Goal: Task Accomplishment & Management: Manage account settings

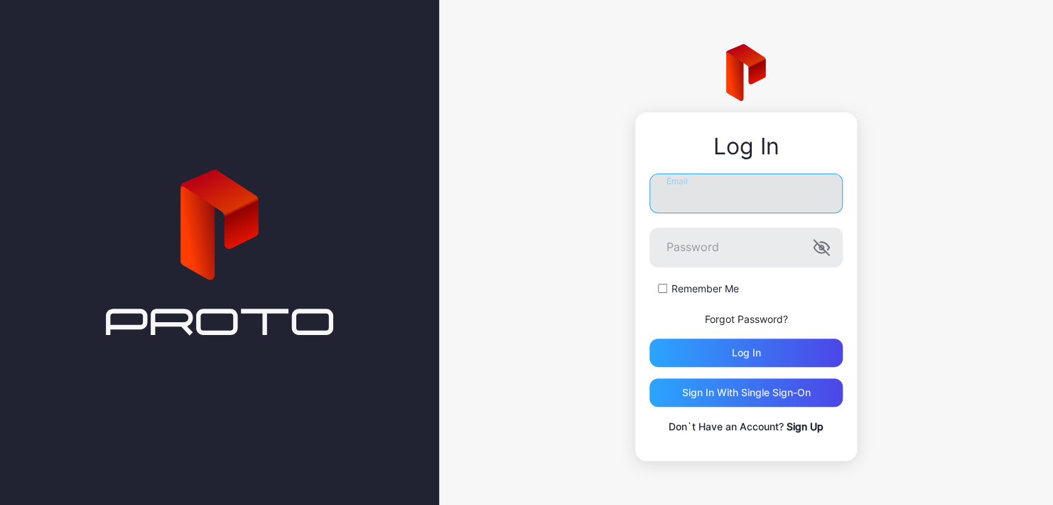
click at [717, 198] on input "Email" at bounding box center [746, 193] width 193 height 40
drag, startPoint x: 717, startPoint y: 198, endPoint x: 702, endPoint y: 186, distance: 19.7
click at [702, 186] on input "Email" at bounding box center [746, 193] width 193 height 40
type input "**********"
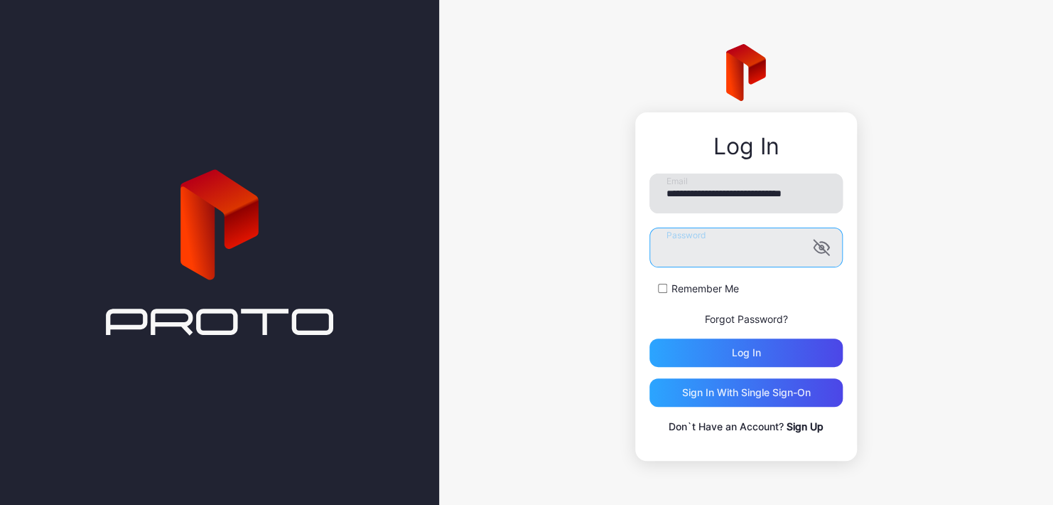
scroll to position [0, 0]
click at [814, 252] on icon "button" at bounding box center [821, 247] width 17 height 17
click at [650, 338] on button "Log in" at bounding box center [746, 352] width 193 height 28
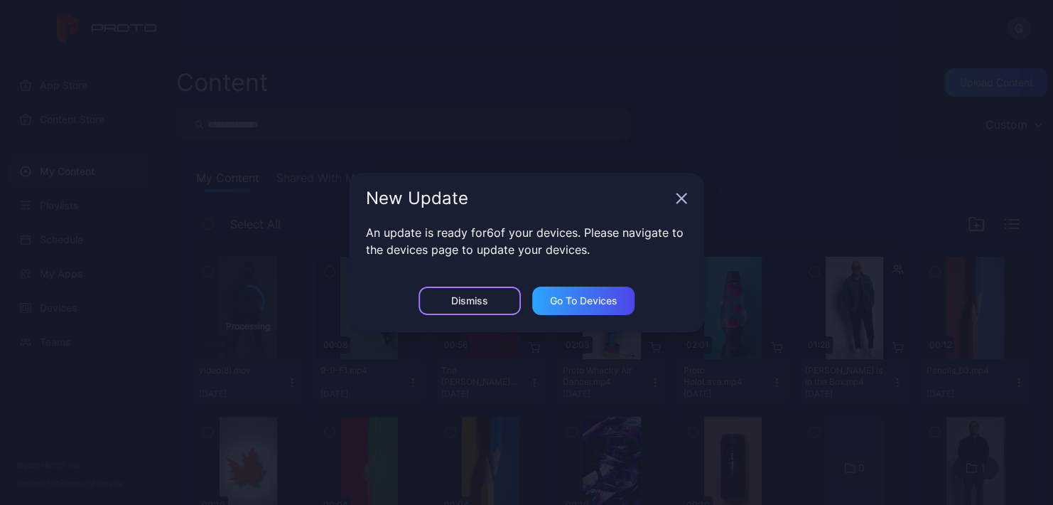
click at [487, 296] on div "Dismiss" at bounding box center [469, 300] width 37 height 11
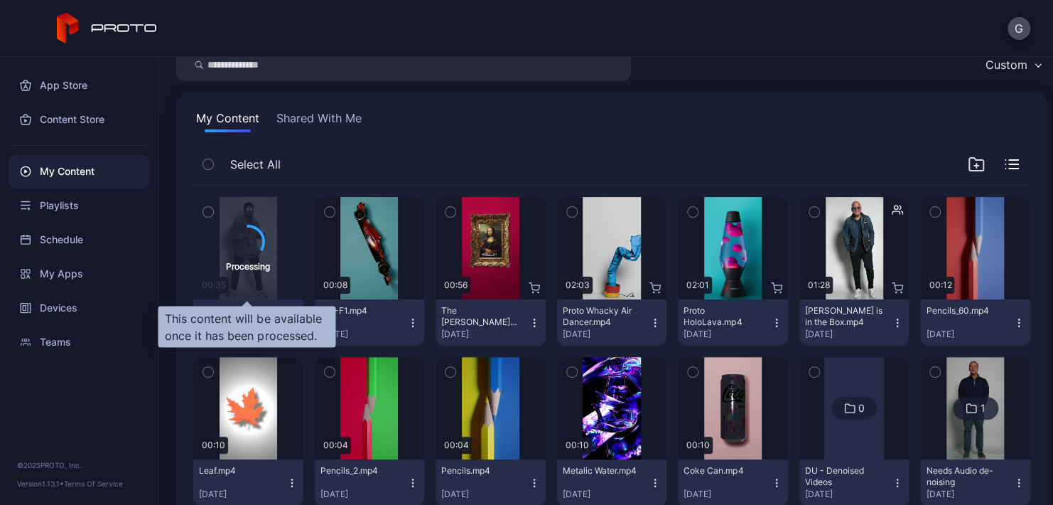
scroll to position [60, 0]
click at [277, 249] on div "Processing" at bounding box center [248, 248] width 110 height 102
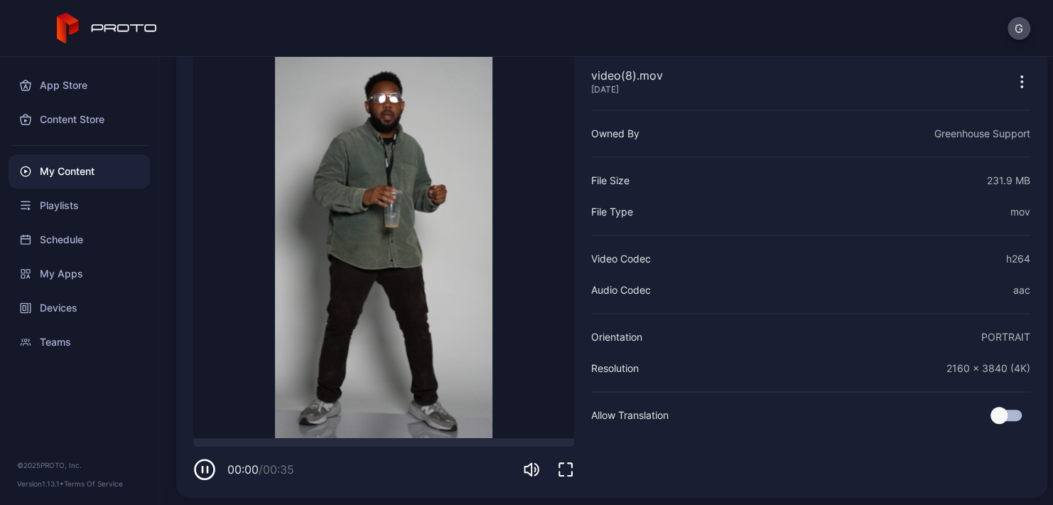
scroll to position [82, 0]
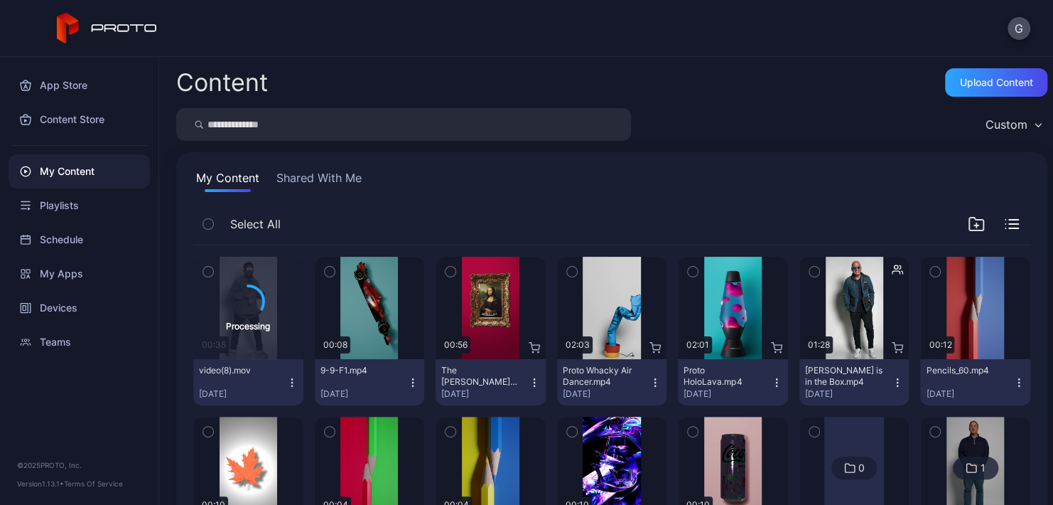
scroll to position [60, 0]
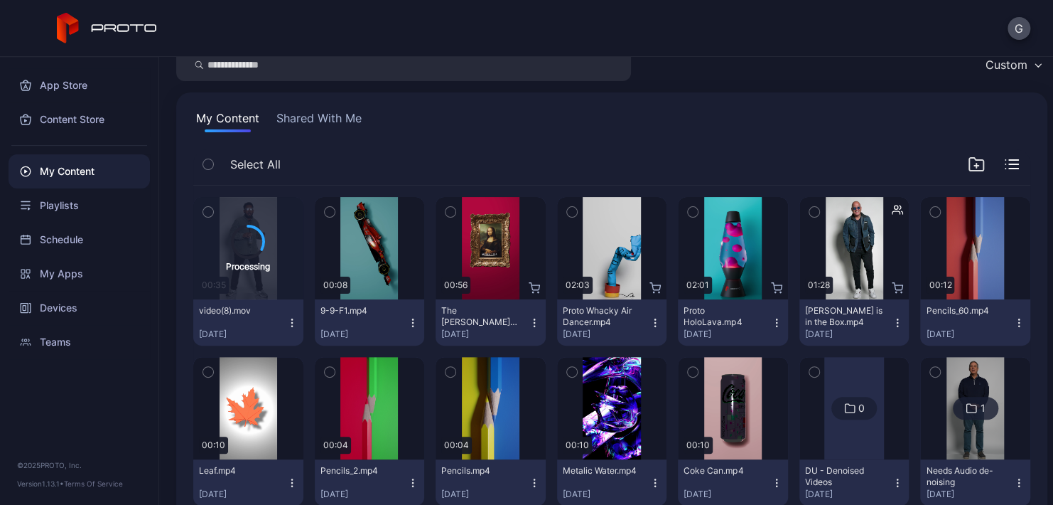
click at [286, 324] on icon "button" at bounding box center [291, 322] width 11 height 11
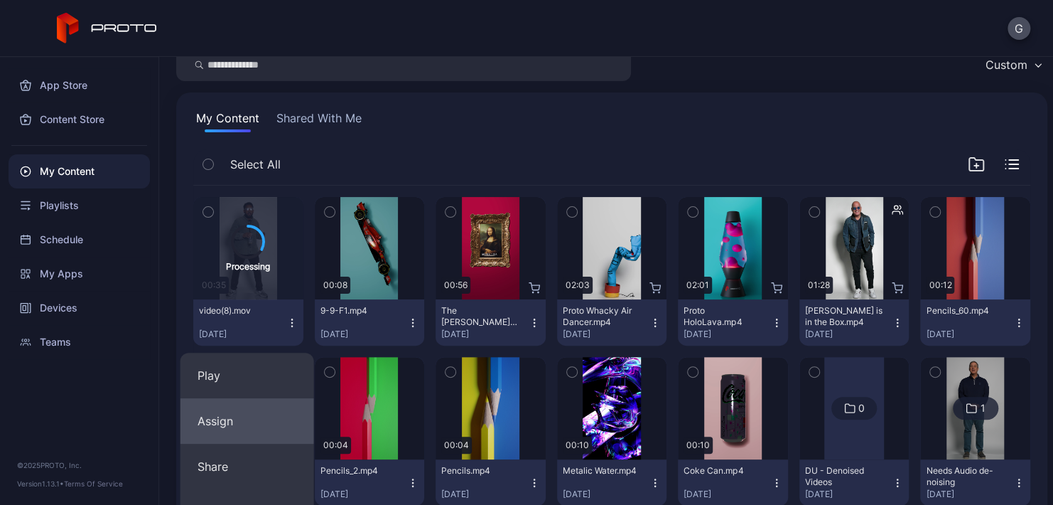
click at [251, 415] on button "Assign" at bounding box center [248, 420] width 134 height 45
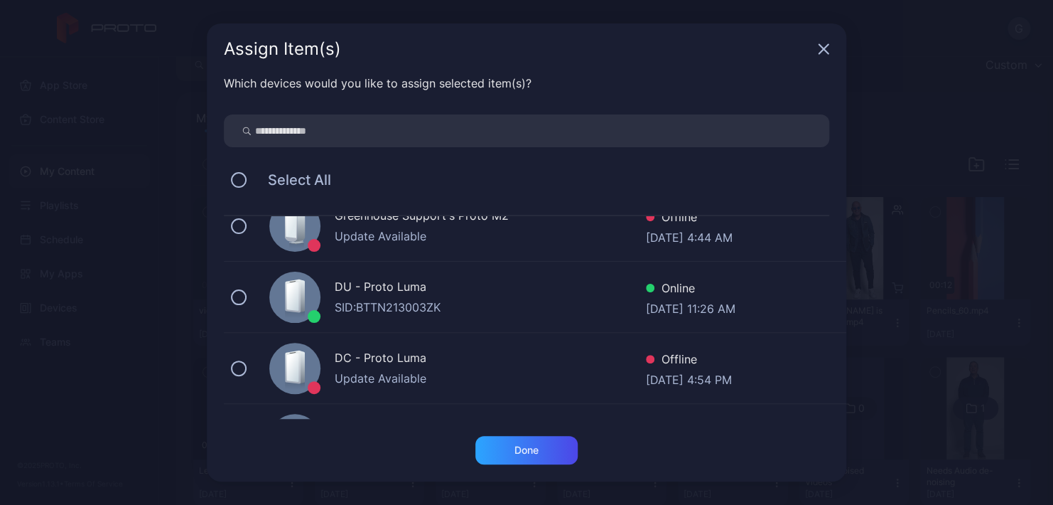
scroll to position [310, 0]
click at [234, 367] on button at bounding box center [239, 368] width 16 height 16
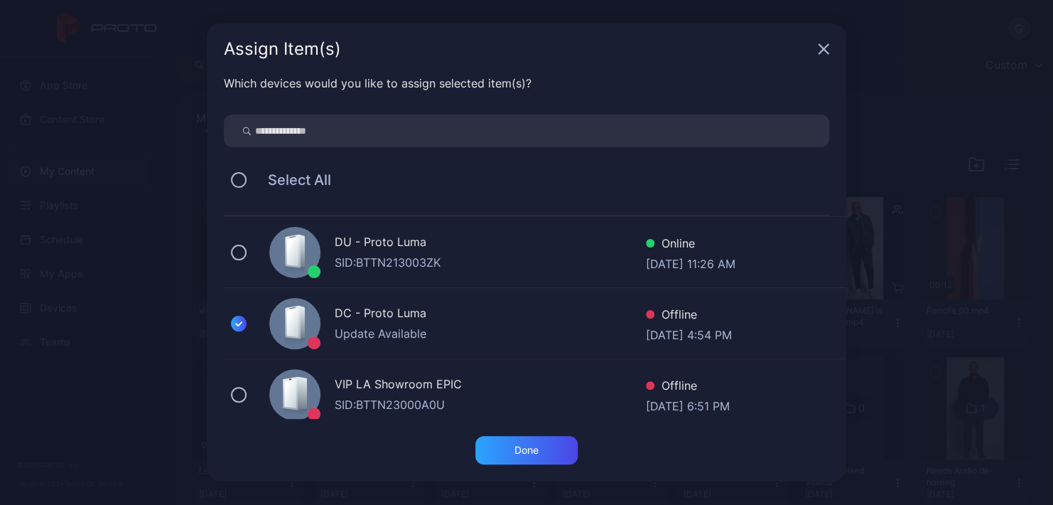
scroll to position [355, 0]
click at [503, 454] on div "Done" at bounding box center [527, 450] width 102 height 28
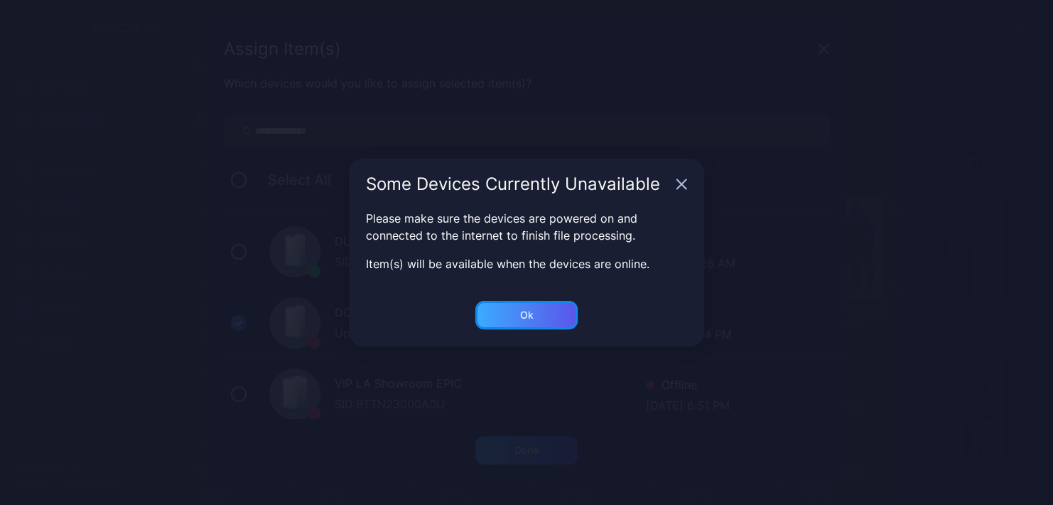
click at [532, 312] on div "Ok" at bounding box center [527, 314] width 14 height 11
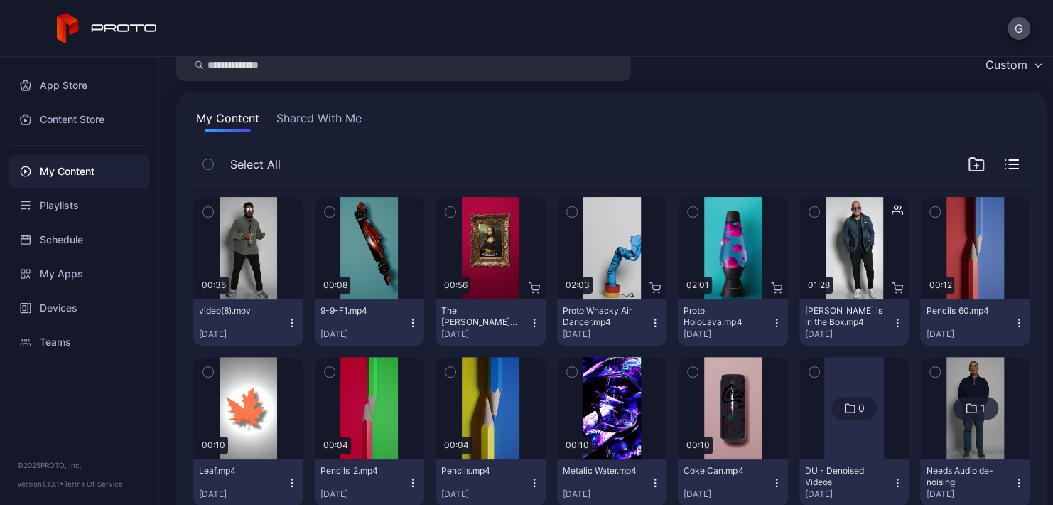
click at [291, 326] on icon "button" at bounding box center [291, 326] width 1 height 1
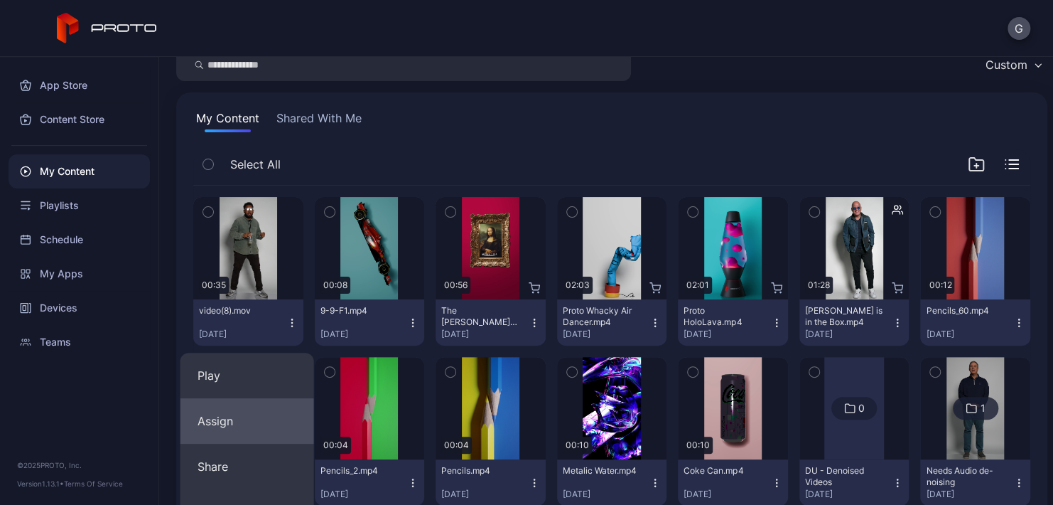
click at [228, 426] on button "Assign" at bounding box center [248, 420] width 134 height 45
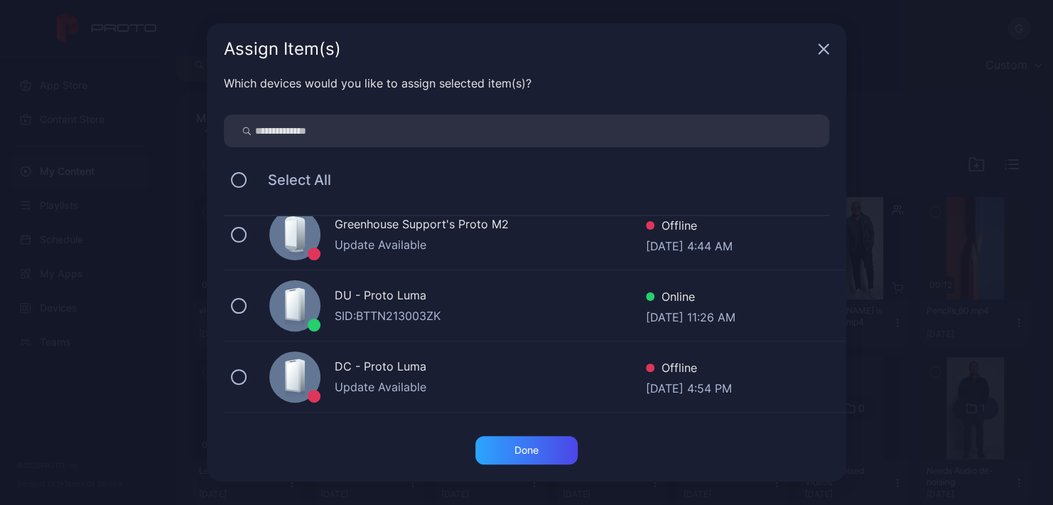
scroll to position [301, 0]
click at [243, 366] on div "DC - Proto Luma Update Available Offline [DATE] 4:54 PM" at bounding box center [535, 376] width 623 height 71
click at [242, 375] on icon at bounding box center [239, 377] width 6 height 4
click at [835, 45] on div "Assign Item(s)" at bounding box center [527, 48] width 640 height 51
click at [826, 47] on icon "button" at bounding box center [824, 49] width 9 height 9
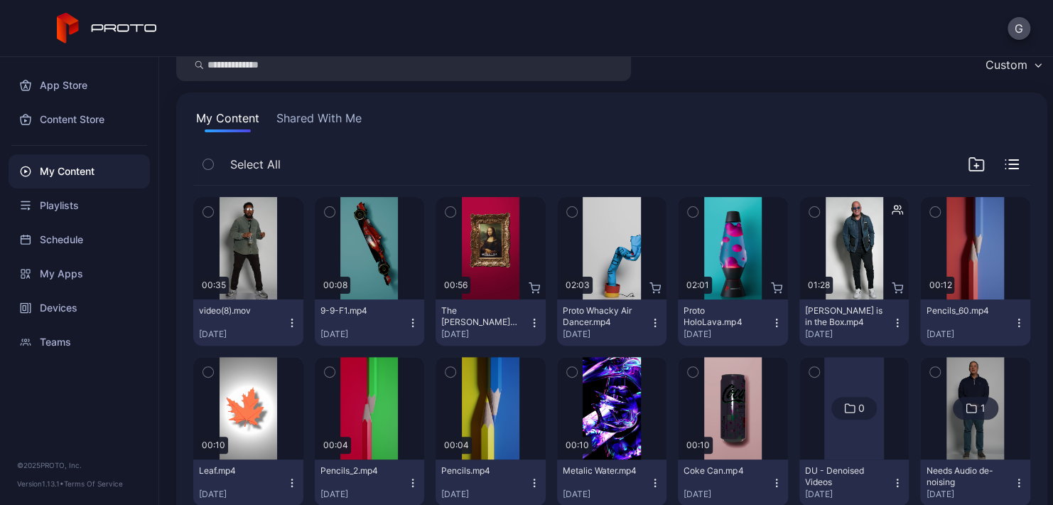
click at [289, 327] on icon "button" at bounding box center [291, 322] width 11 height 11
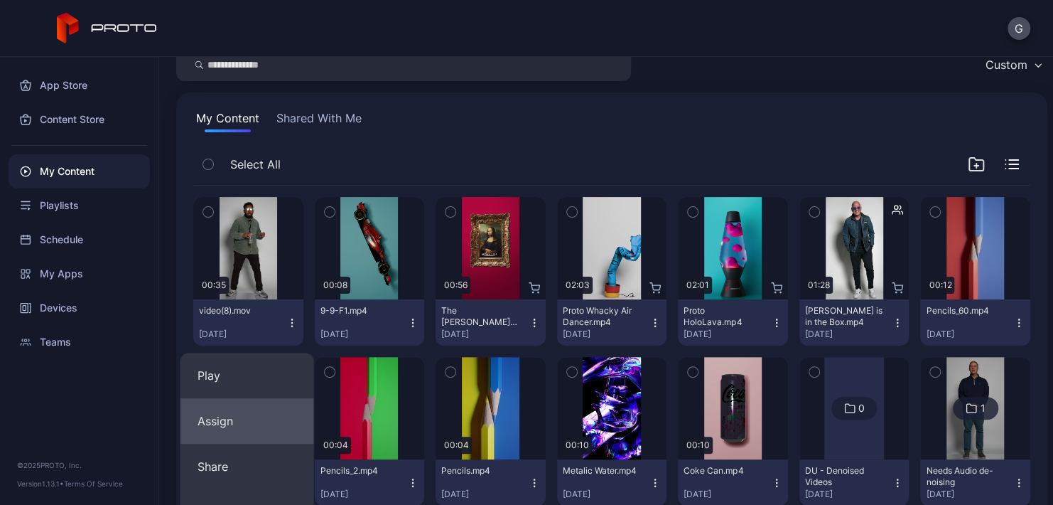
click at [220, 428] on button "Assign" at bounding box center [248, 420] width 134 height 45
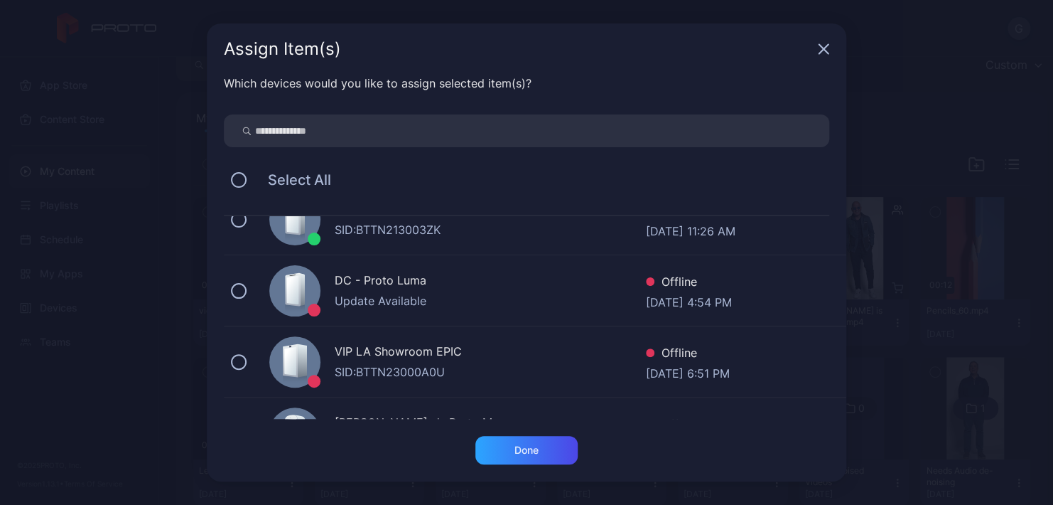
scroll to position [386, 0]
click at [826, 46] on icon "button" at bounding box center [824, 49] width 9 height 9
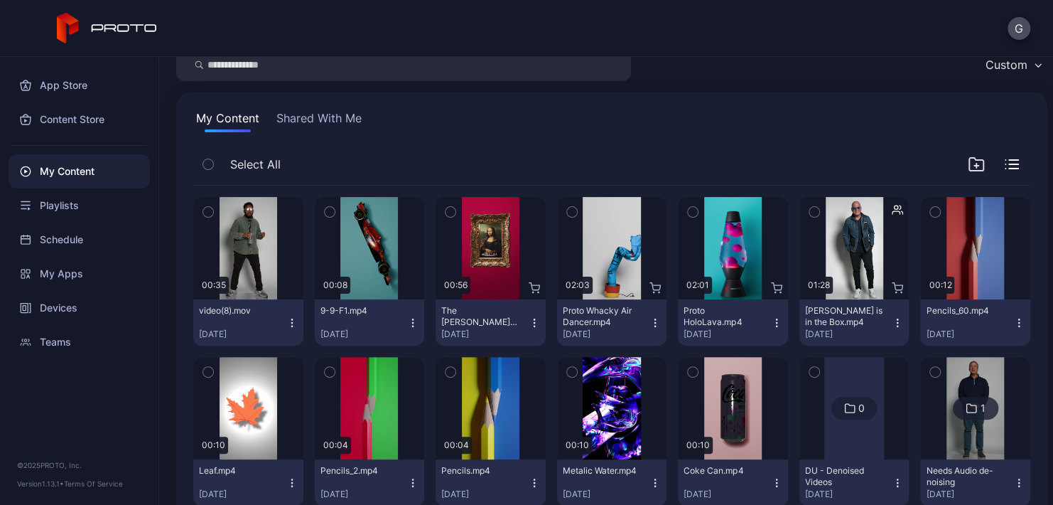
click at [287, 316] on button "video(8).mov [DATE]" at bounding box center [248, 322] width 110 height 46
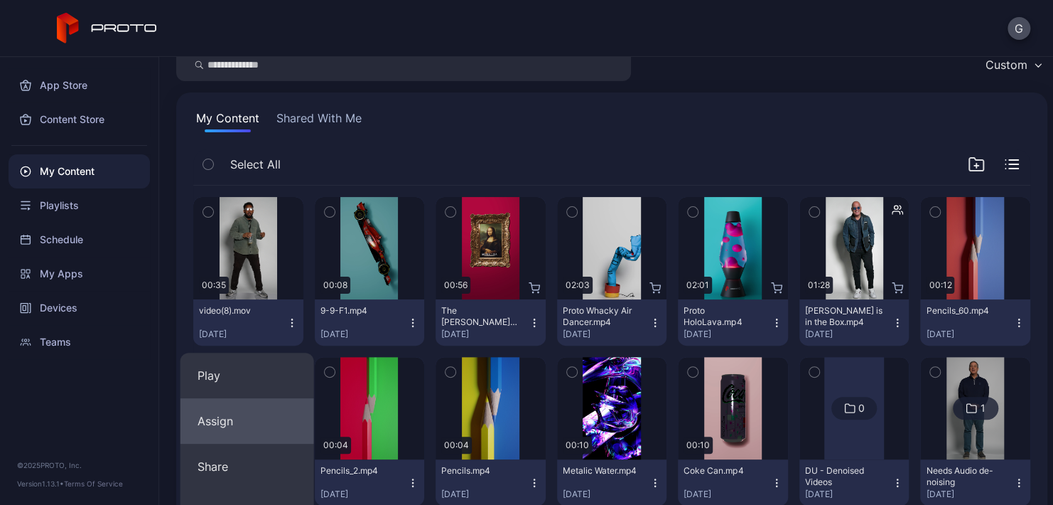
click at [246, 407] on button "Assign" at bounding box center [248, 420] width 134 height 45
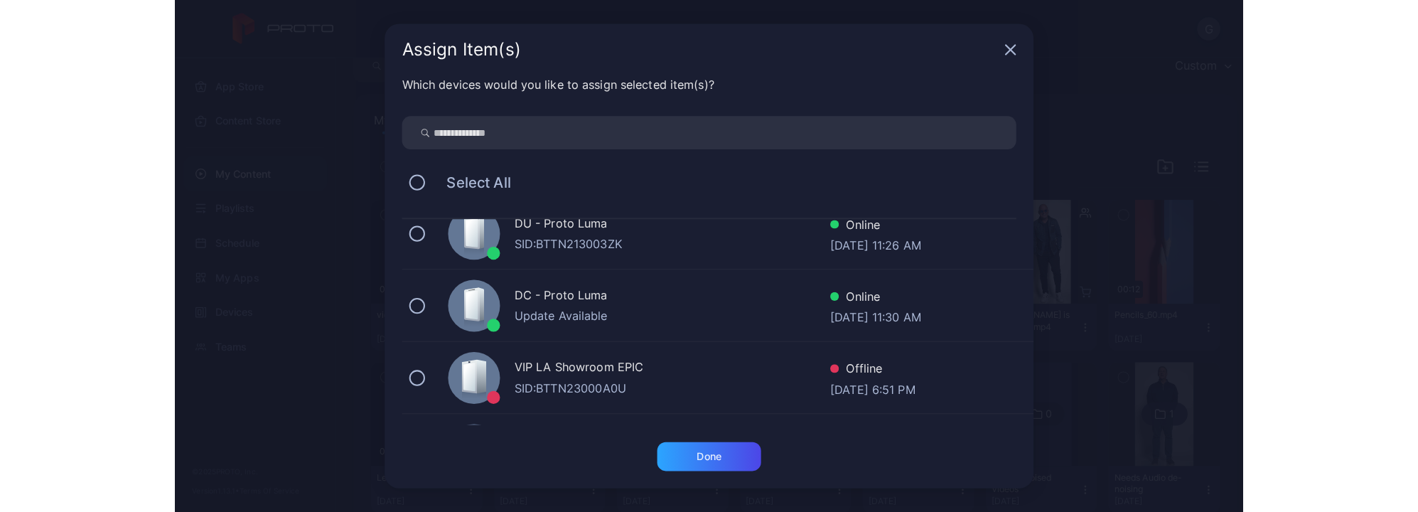
scroll to position [375, 0]
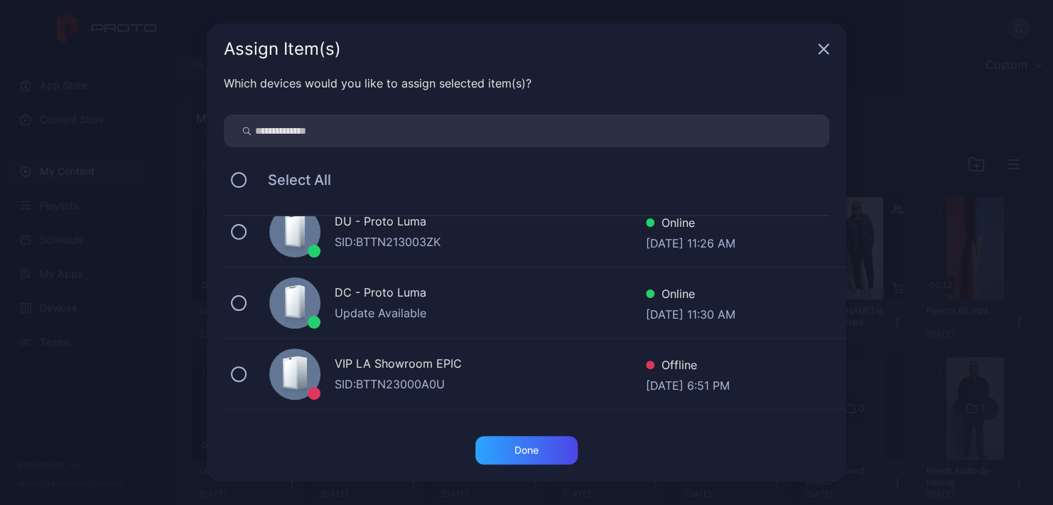
click at [243, 289] on div "DC - Proto Luma Update Available Online [DATE] 11:30 AM" at bounding box center [535, 302] width 623 height 71
click at [547, 444] on div "Done" at bounding box center [527, 450] width 102 height 28
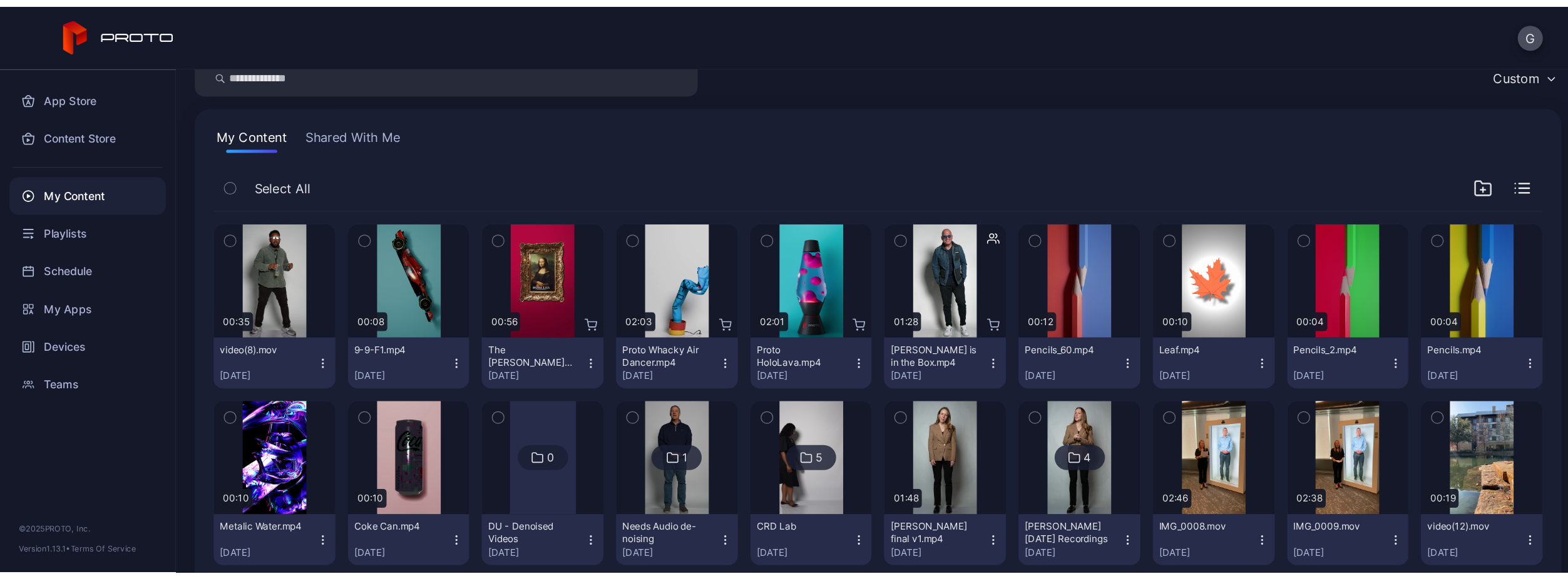
scroll to position [53, 0]
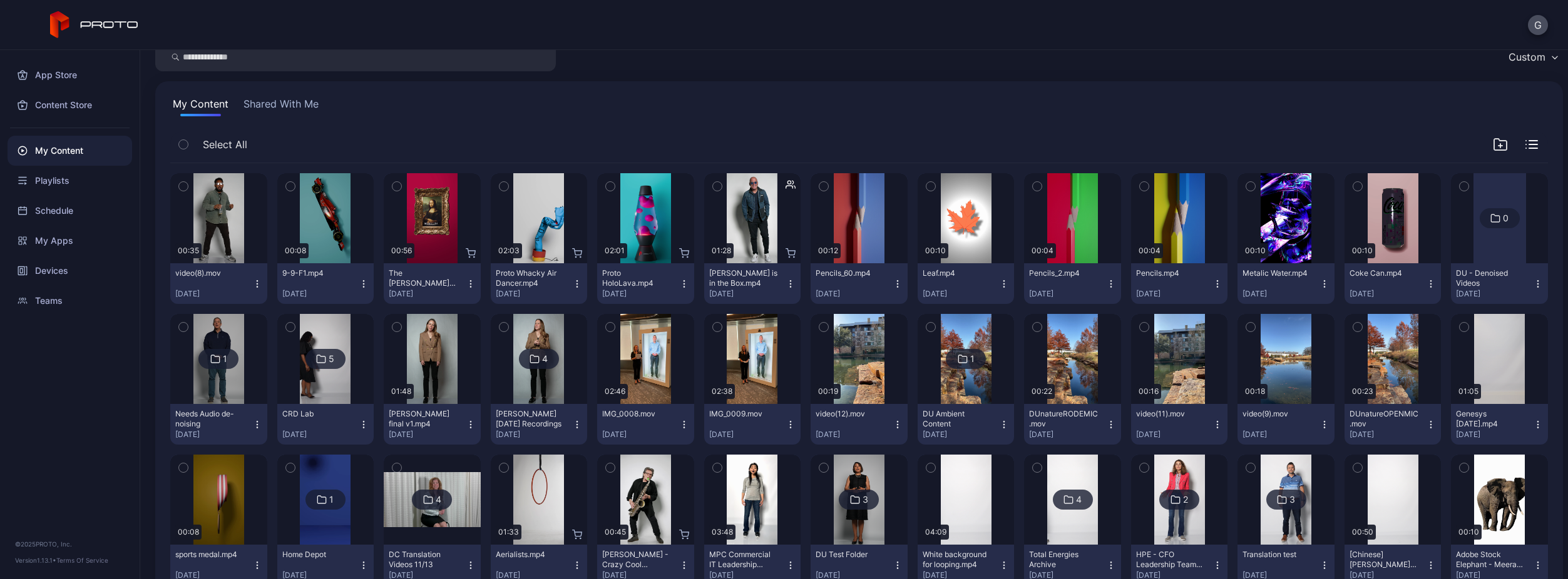
click at [254, 280] on icon "button" at bounding box center [256, 283] width 10 height 10
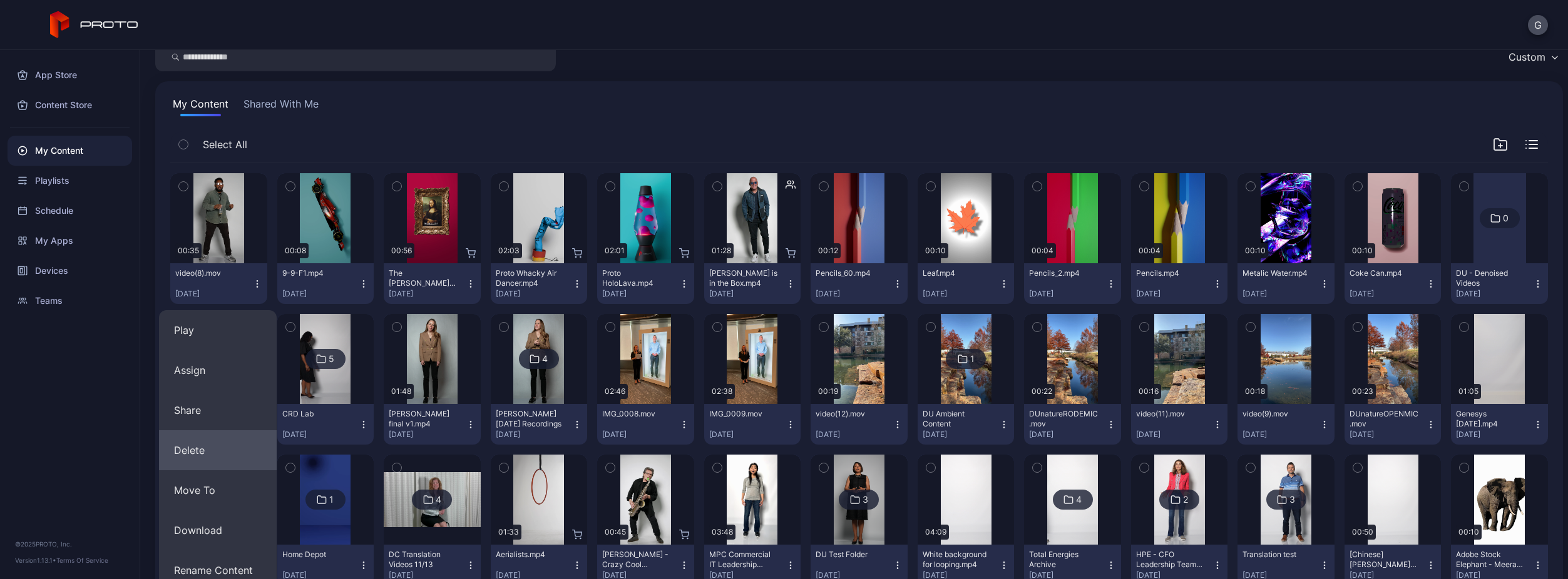
click at [225, 443] on button "Delete" at bounding box center [218, 450] width 118 height 40
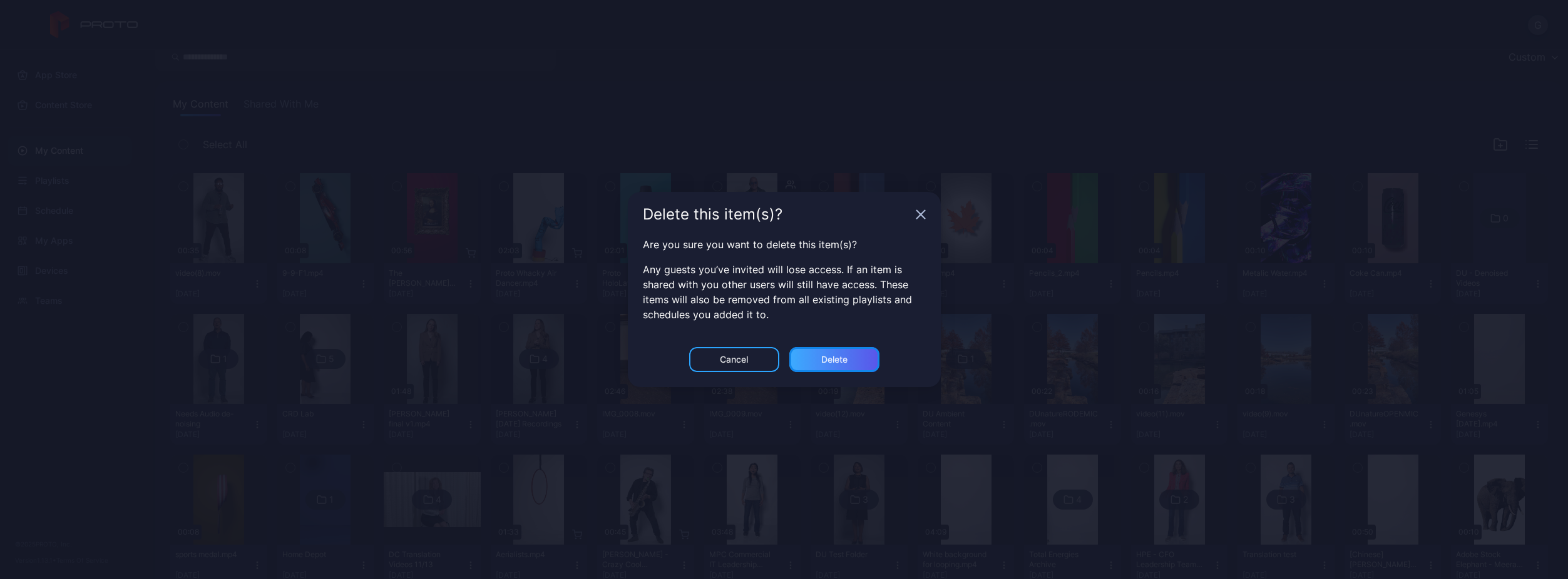
click at [836, 358] on div "Delete" at bounding box center [835, 359] width 26 height 10
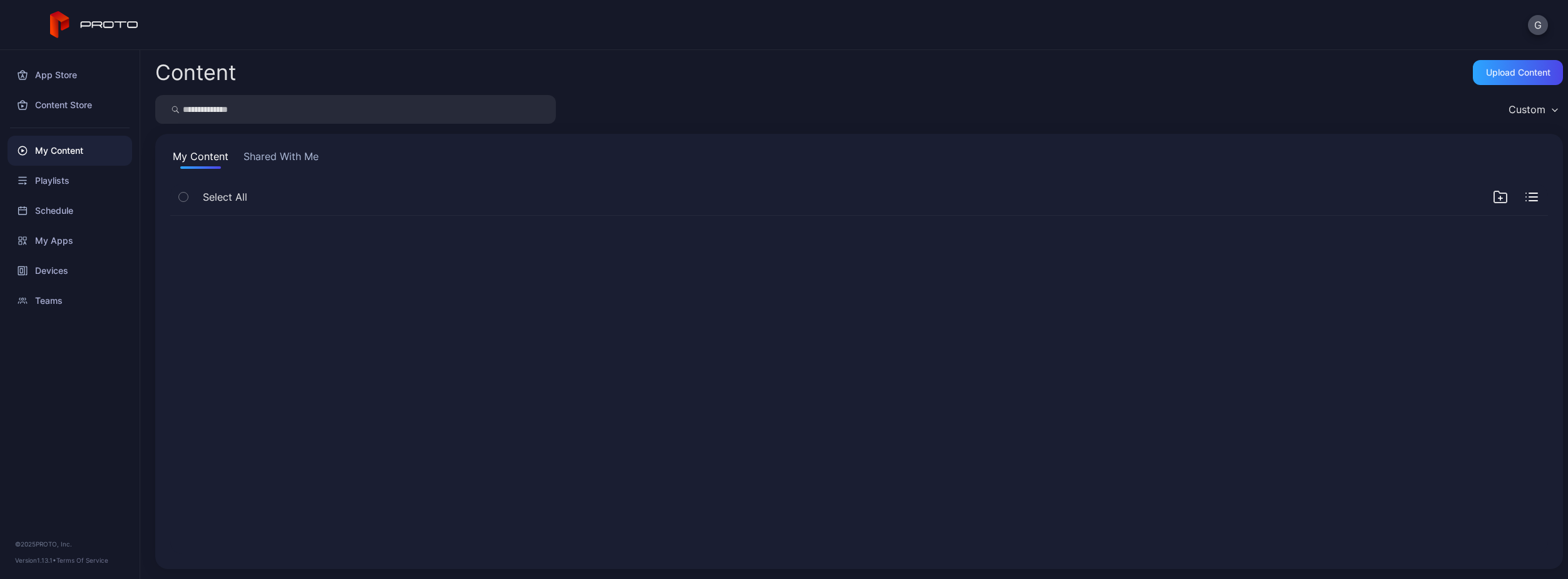
scroll to position [0, 0]
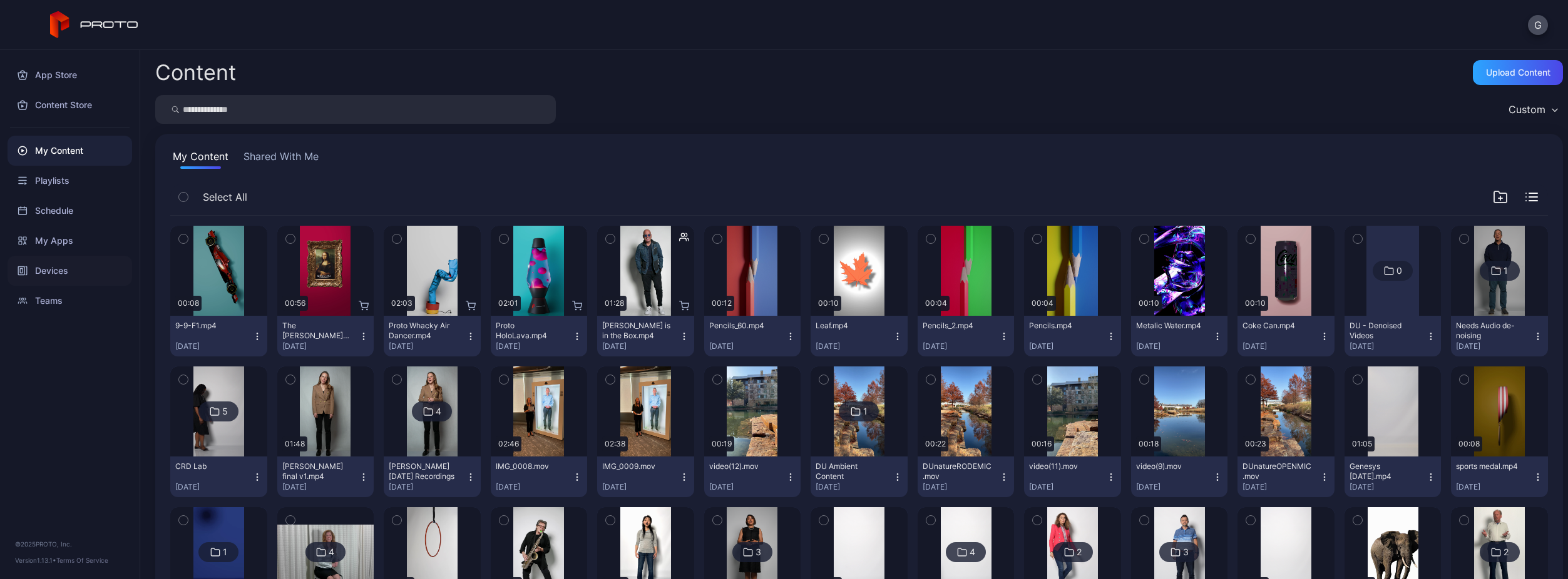
click at [91, 268] on div "Devices" at bounding box center [70, 271] width 124 height 30
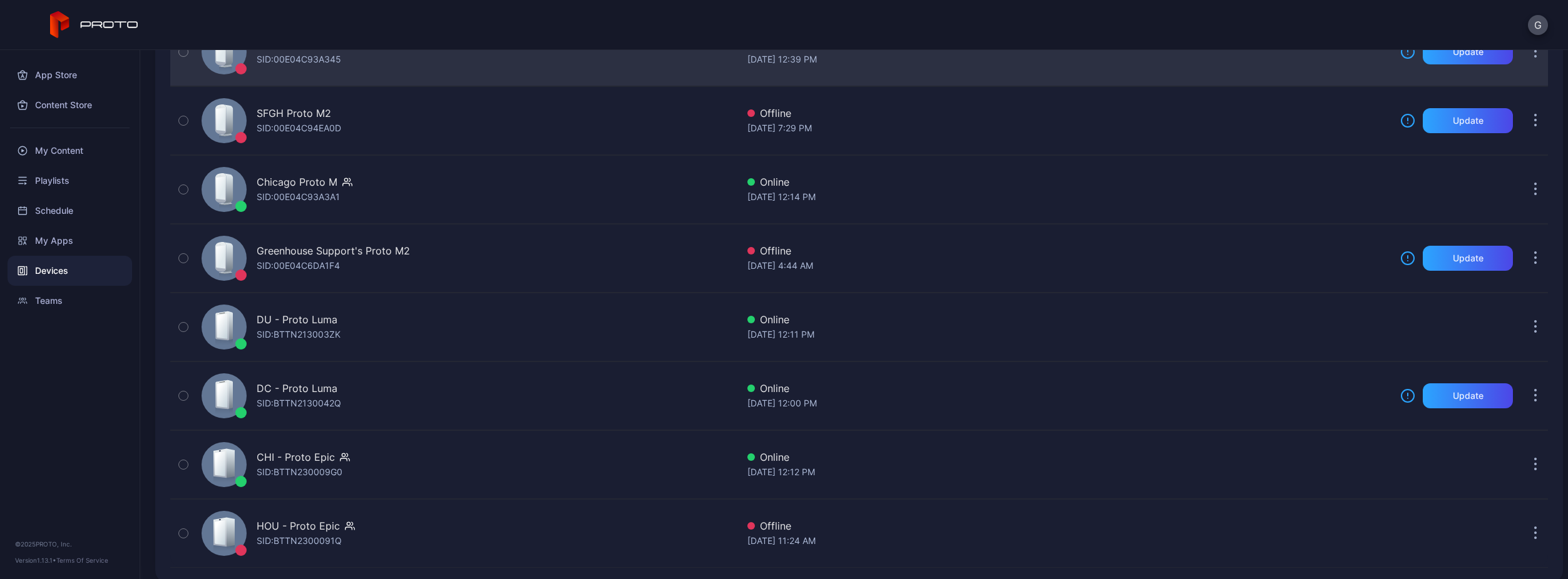
scroll to position [275, 0]
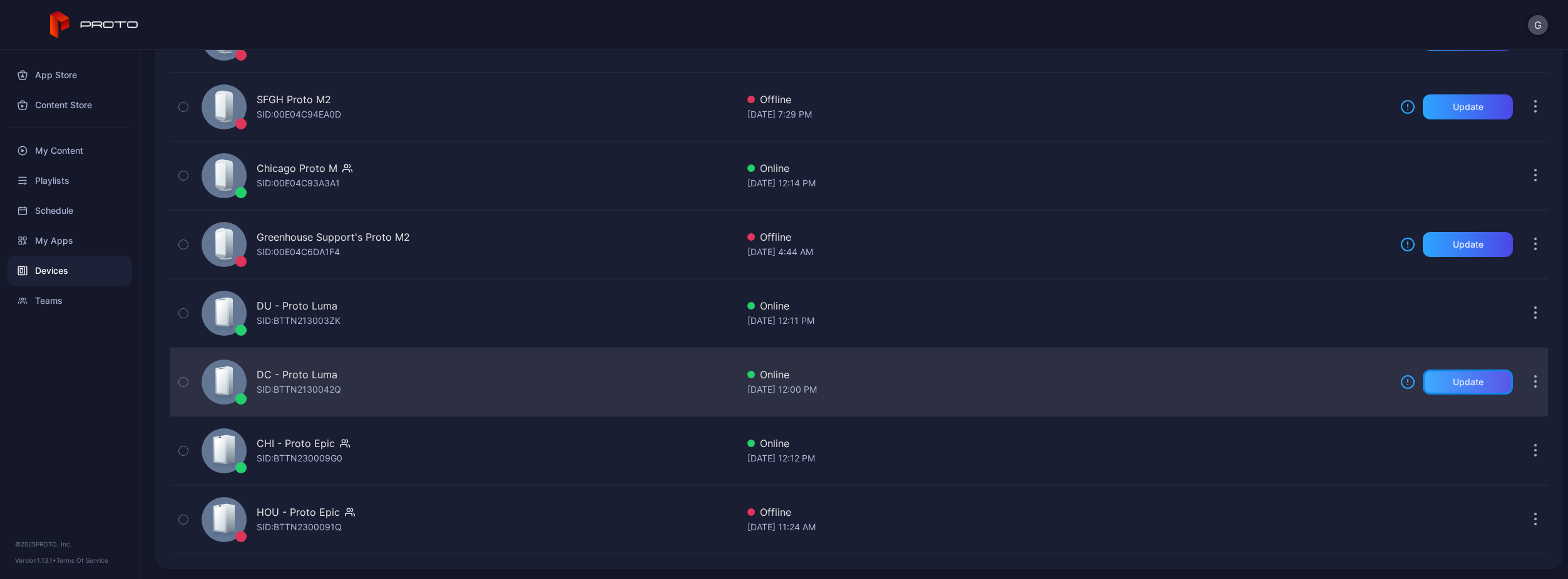
click at [927, 384] on div "Update" at bounding box center [1468, 382] width 90 height 25
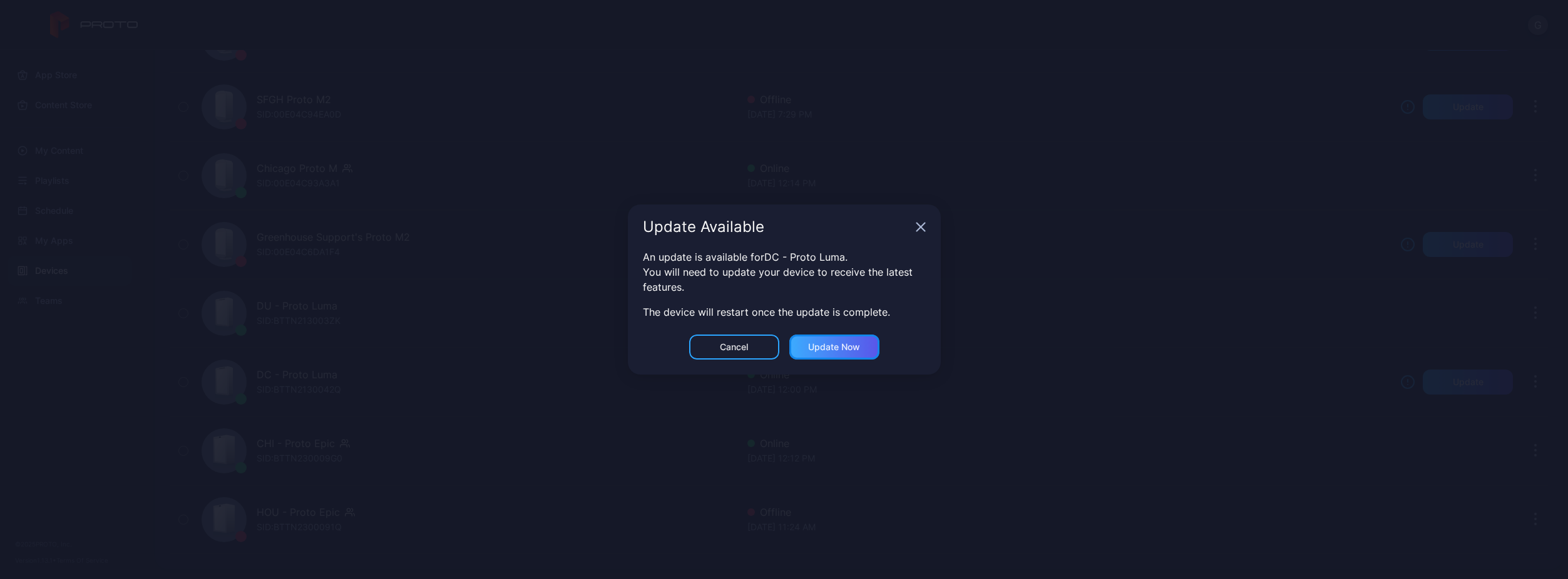
click at [809, 351] on div "Update now" at bounding box center [834, 347] width 52 height 10
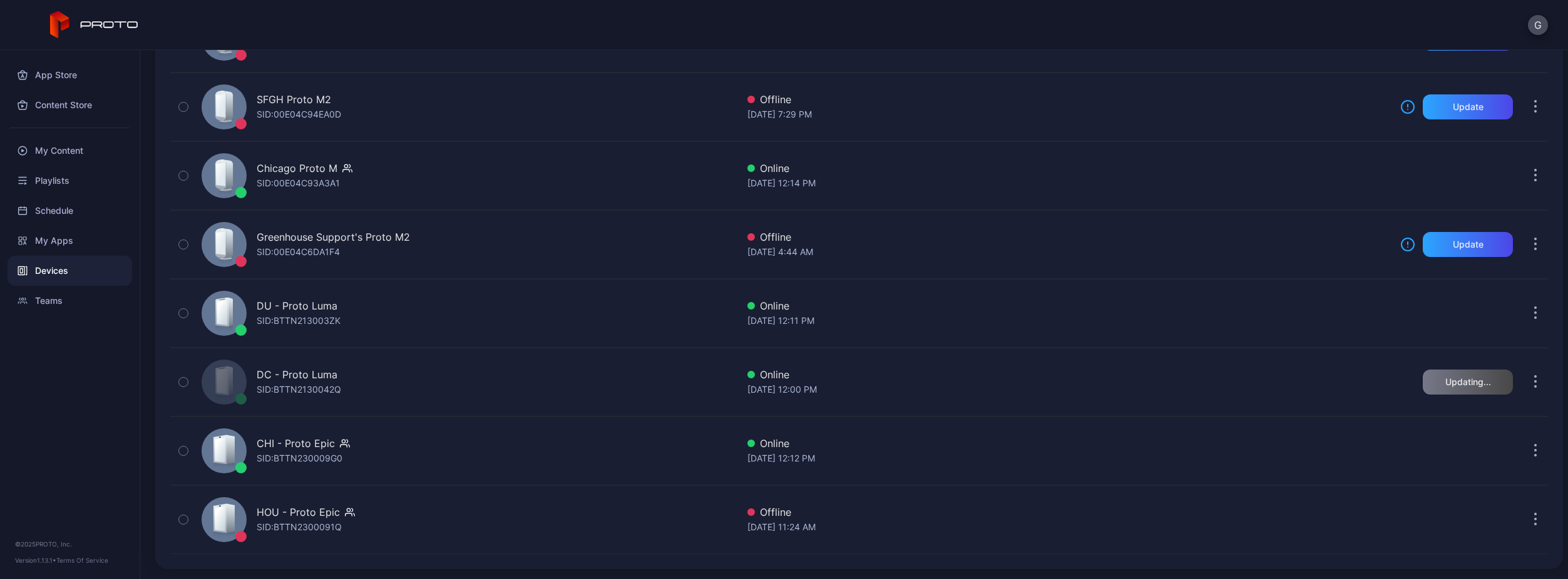
scroll to position [273, 0]
